Goal: Information Seeking & Learning: Learn about a topic

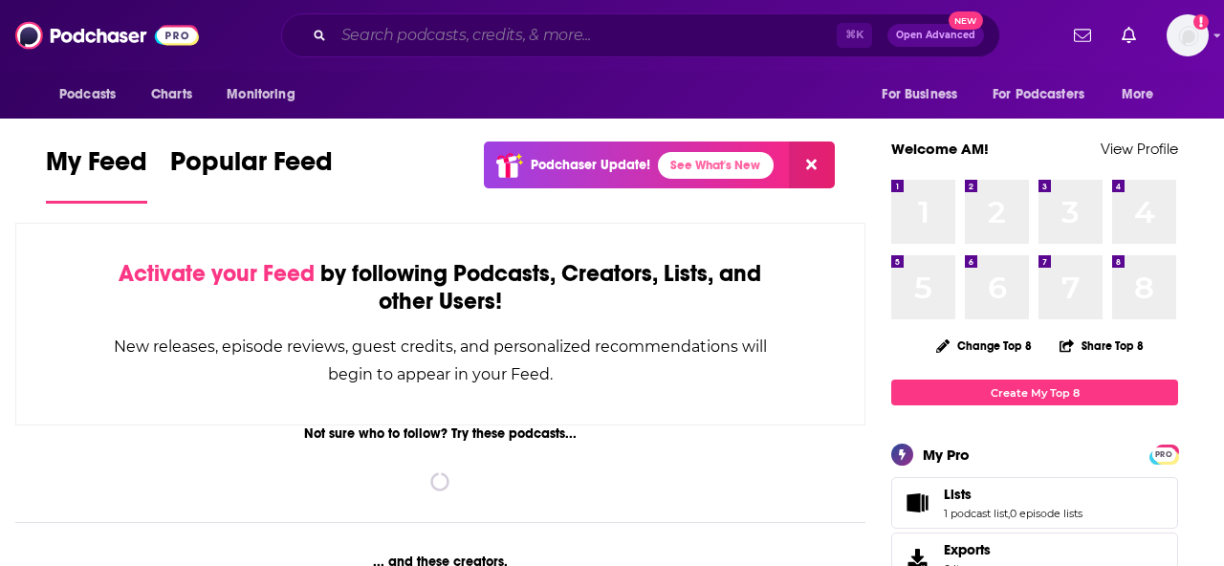
click at [507, 31] on input "Search podcasts, credits, & more..." at bounding box center [585, 35] width 503 height 31
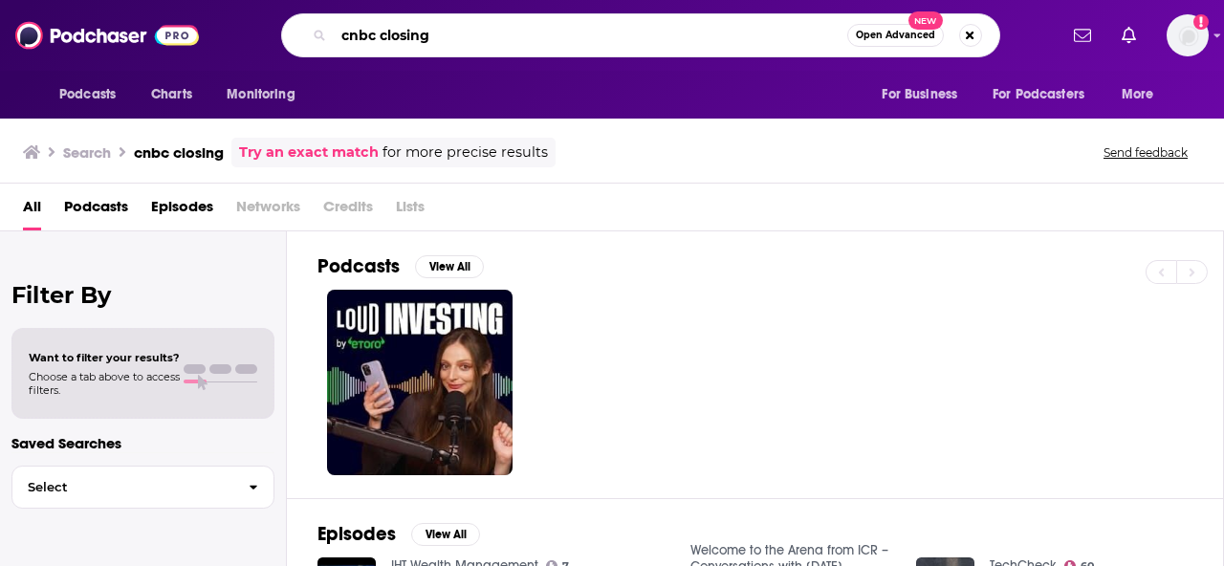
click at [469, 34] on input "cnbc closing" at bounding box center [591, 35] width 514 height 31
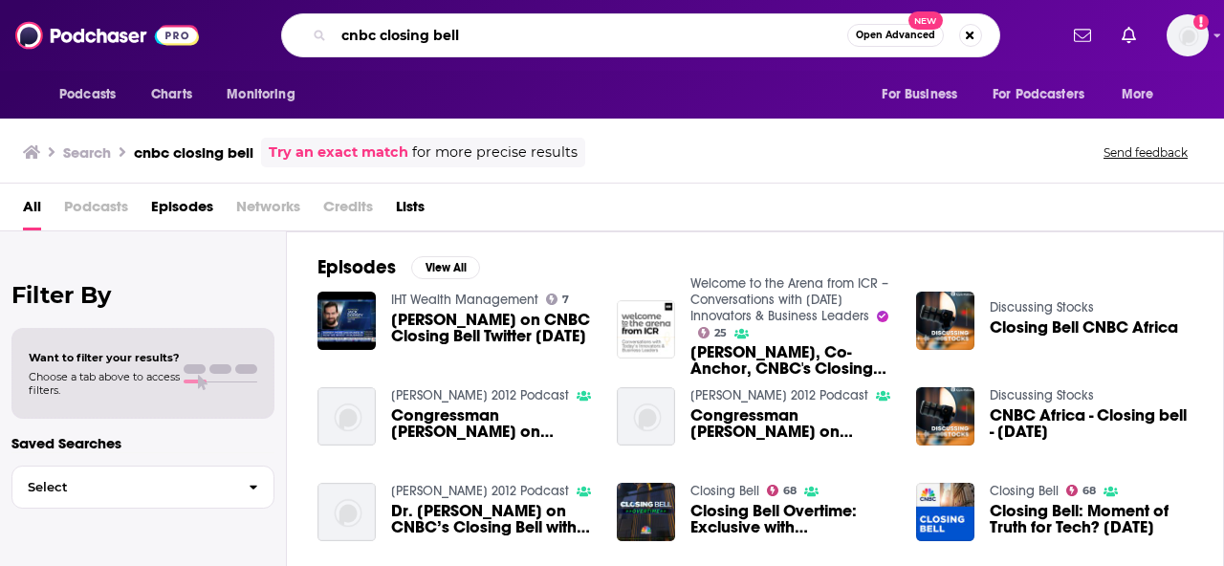
drag, startPoint x: 475, startPoint y: 39, endPoint x: 267, endPoint y: 23, distance: 209.1
click at [267, 23] on div "cnbc closing bell Open Advanced New" at bounding box center [640, 35] width 833 height 44
type input "closing bell"
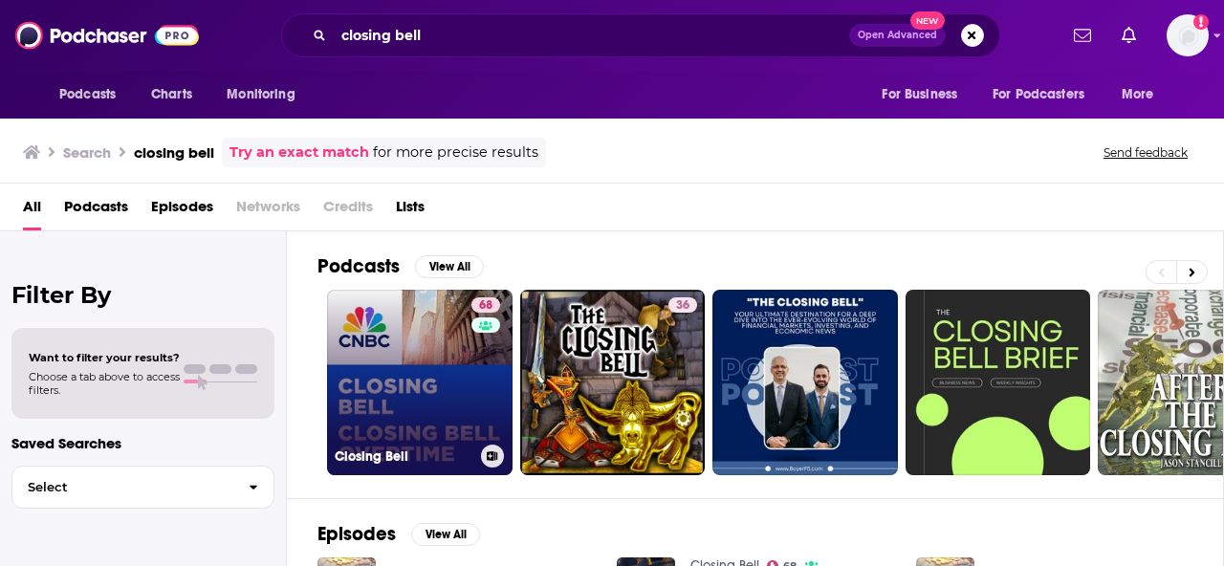
click at [370, 337] on link "68 Closing Bell" at bounding box center [420, 383] width 186 height 186
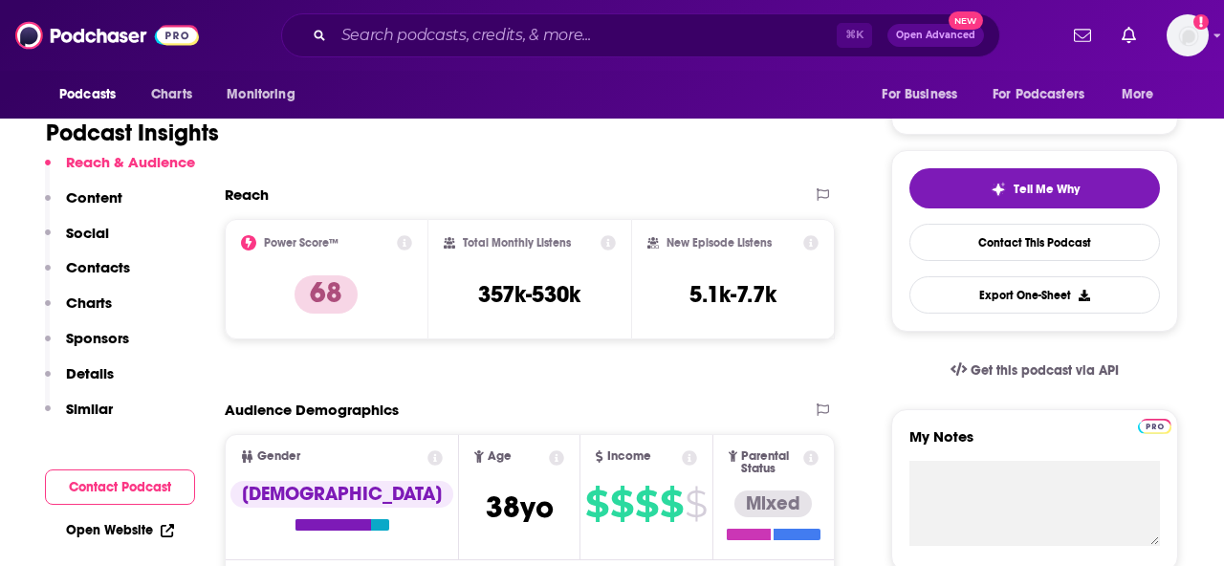
scroll to position [368, 0]
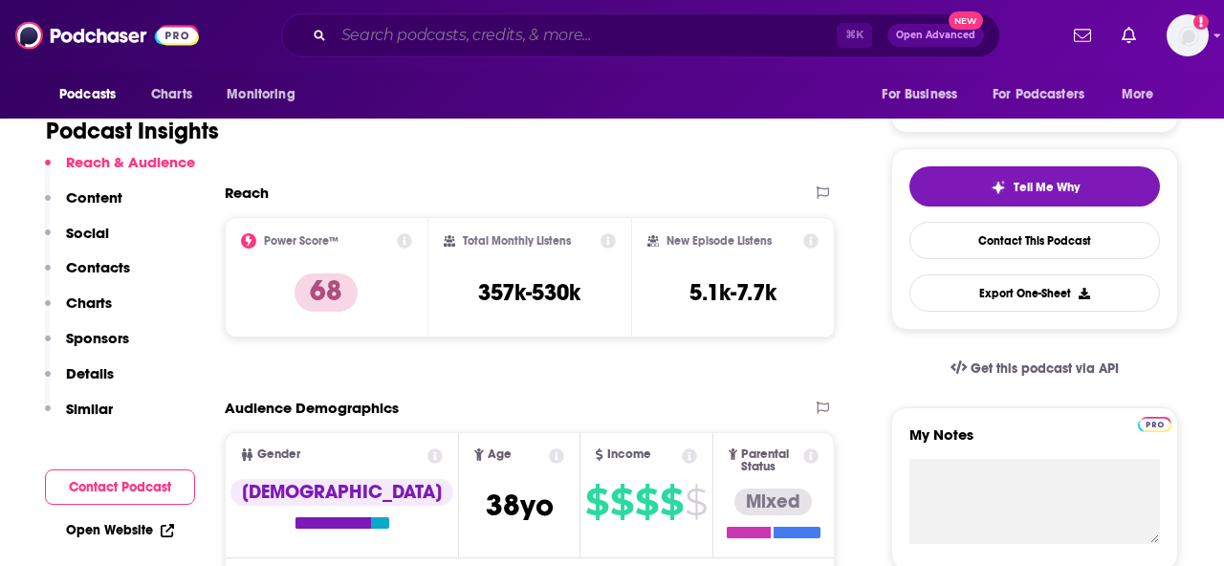
click at [391, 36] on input "Search podcasts, credits, & more..." at bounding box center [585, 35] width 503 height 31
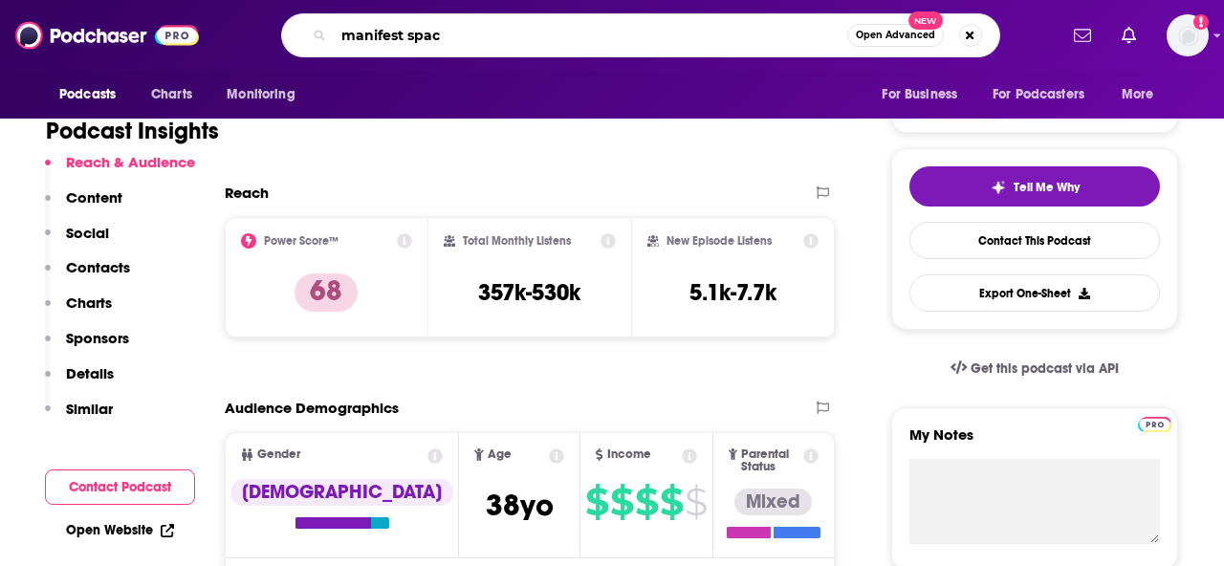
type input "manifest space"
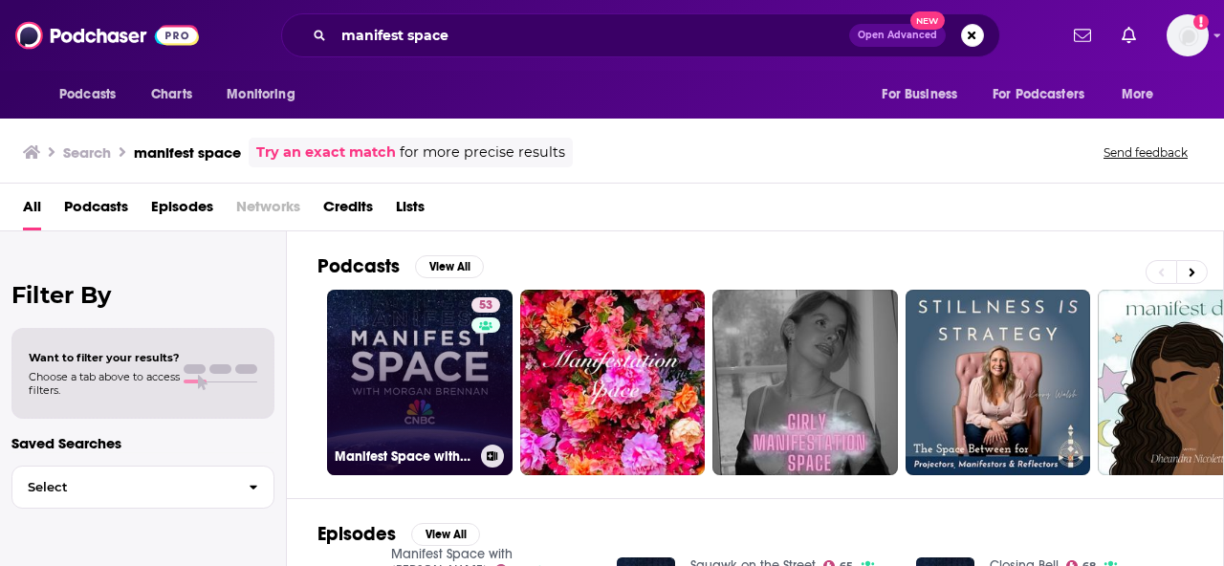
click at [366, 323] on link "53 Manifest Space with [PERSON_NAME]" at bounding box center [420, 383] width 186 height 186
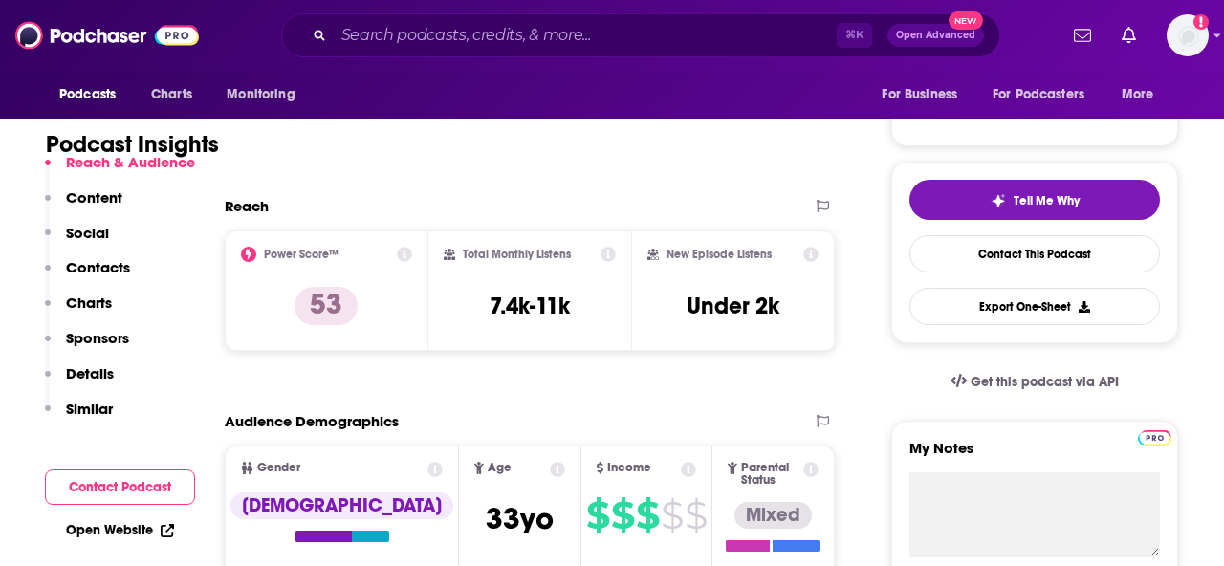
scroll to position [358, 0]
